Goal: Task Accomplishment & Management: Use online tool/utility

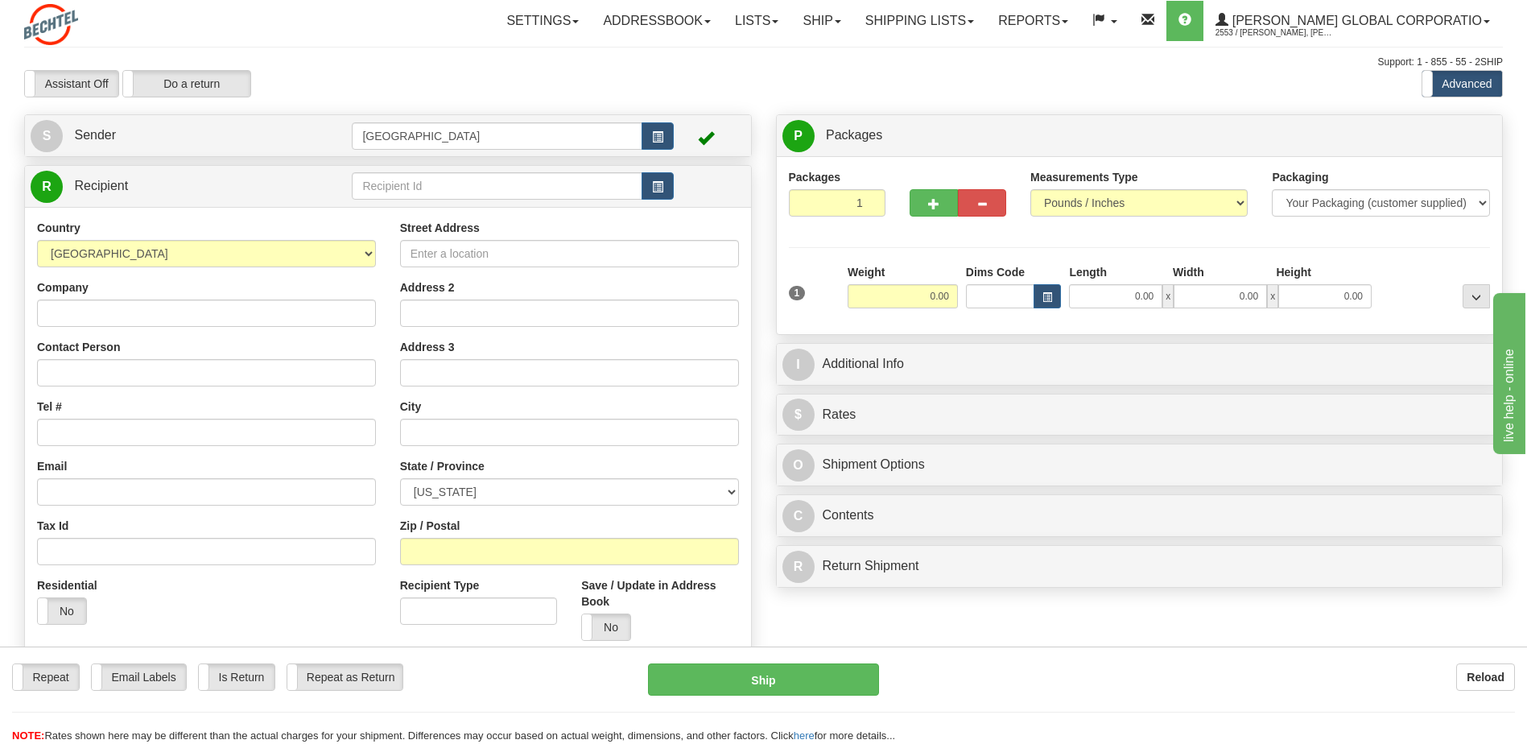
drag, startPoint x: 1175, startPoint y: 626, endPoint x: 1495, endPoint y: 661, distance: 322.4
click at [1180, 626] on div "Create a label for the return Create Pickup Without Label S" at bounding box center [763, 444] width 1503 height 660
click at [766, 73] on div "Assistant On Assistant Off Do a return Do a return Previous Next Standard Advan…" at bounding box center [763, 83] width 1503 height 27
click at [646, 136] on button "button" at bounding box center [658, 135] width 32 height 27
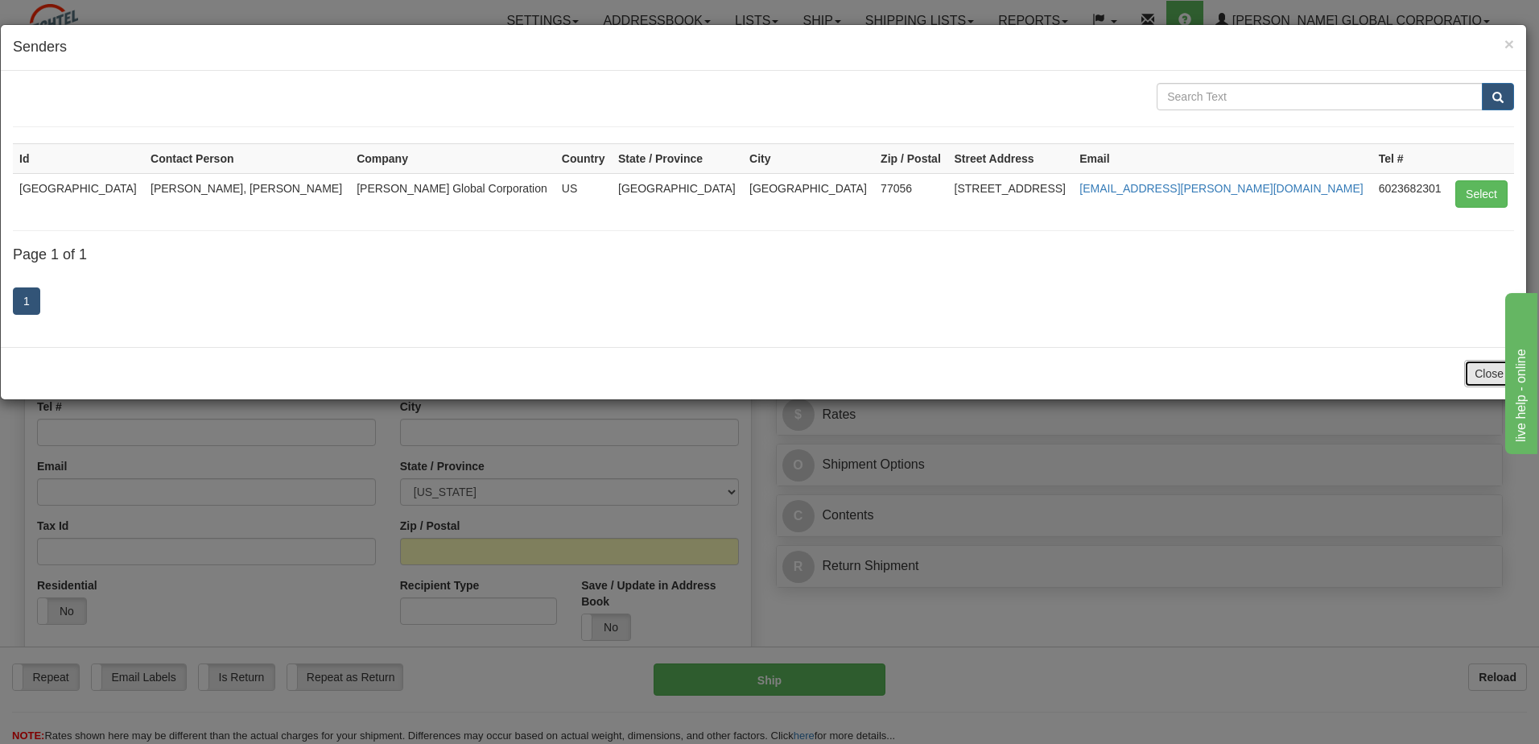
click at [1490, 372] on button "Close" at bounding box center [1489, 373] width 50 height 27
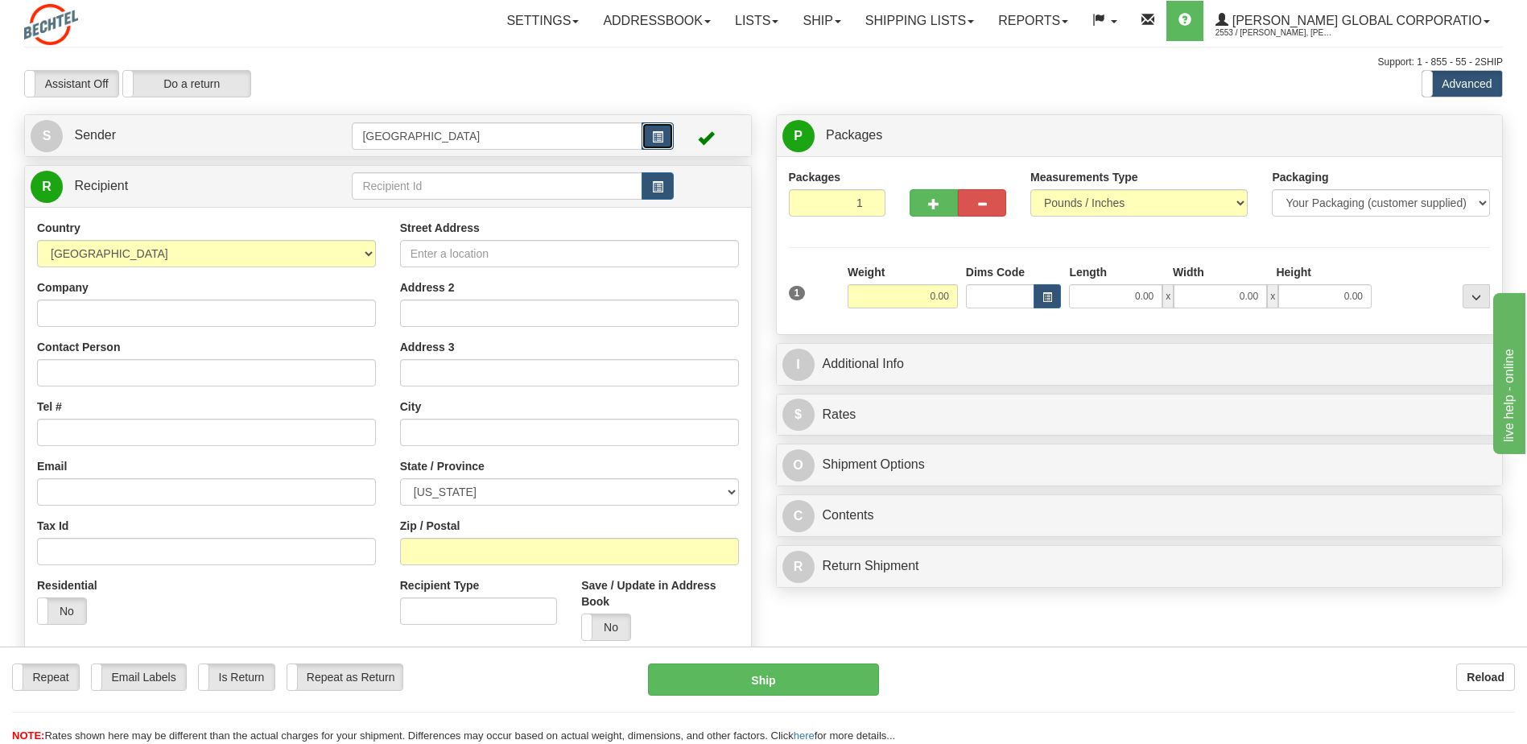
click at [664, 144] on button "button" at bounding box center [658, 135] width 32 height 27
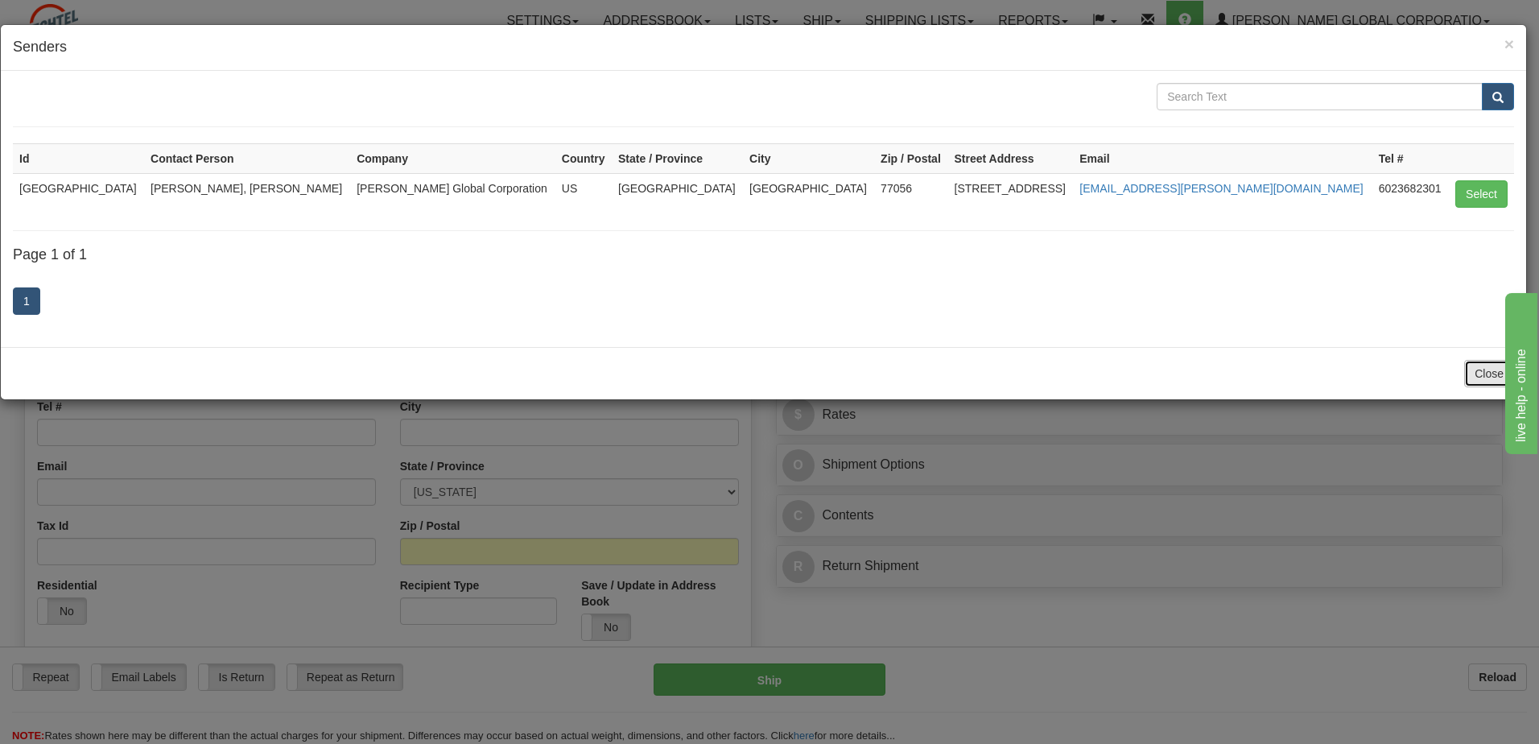
click at [1488, 384] on button "Close" at bounding box center [1489, 373] width 50 height 27
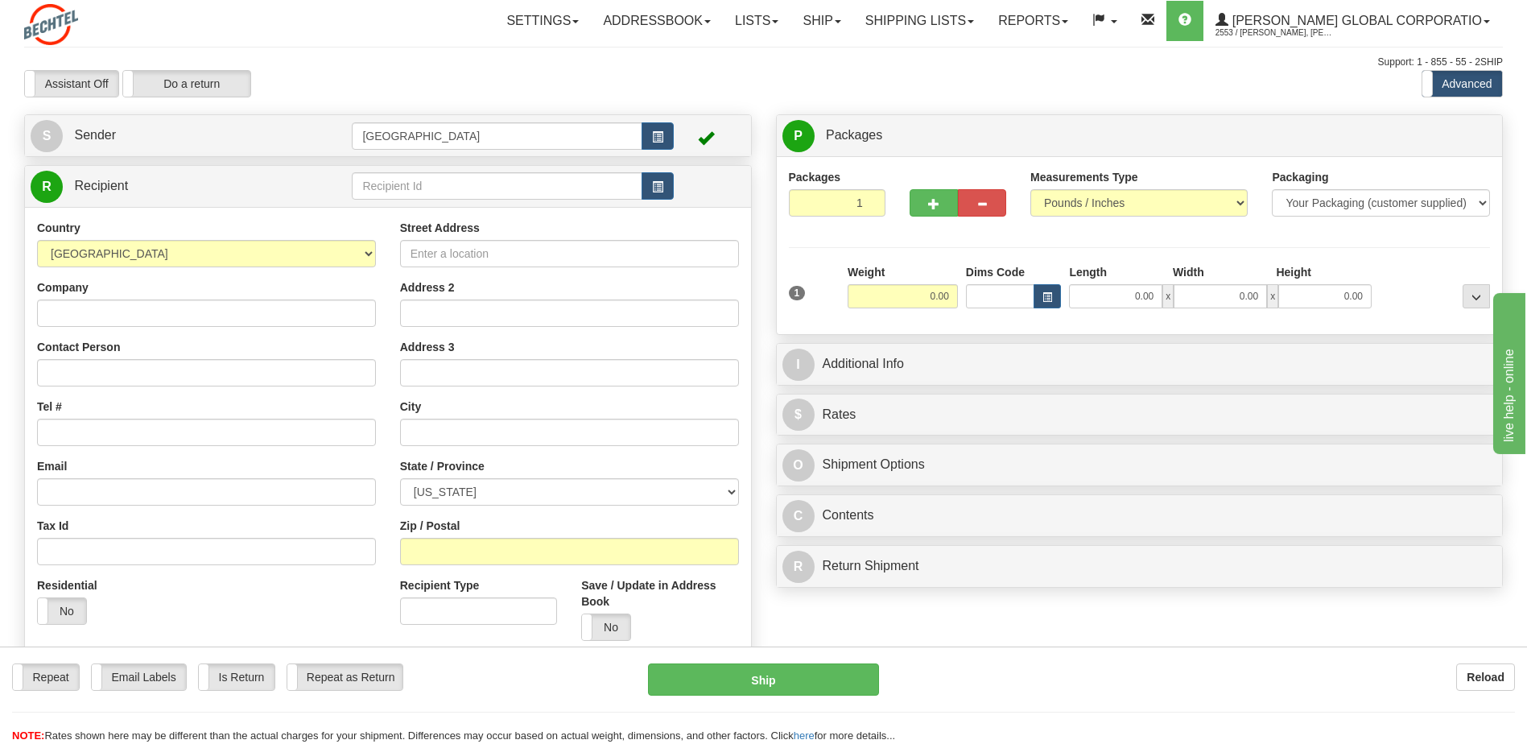
click at [905, 69] on div at bounding box center [763, 69] width 1479 height 1
